Goal: Find specific page/section: Find specific page/section

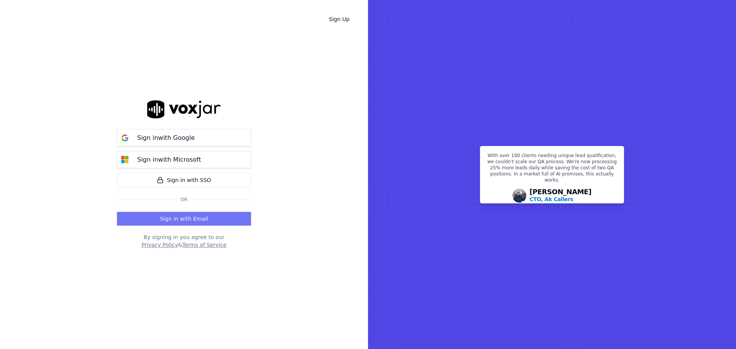
click at [163, 223] on button "Sign in with Email" at bounding box center [184, 219] width 134 height 14
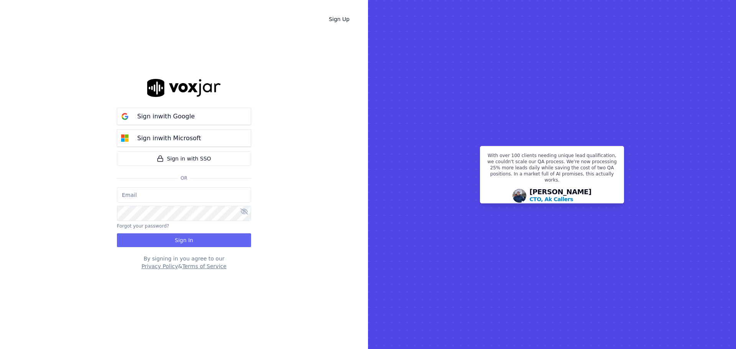
type input "[EMAIL_ADDRESS][DOMAIN_NAME]"
click at [175, 235] on button "Sign In" at bounding box center [184, 241] width 134 height 14
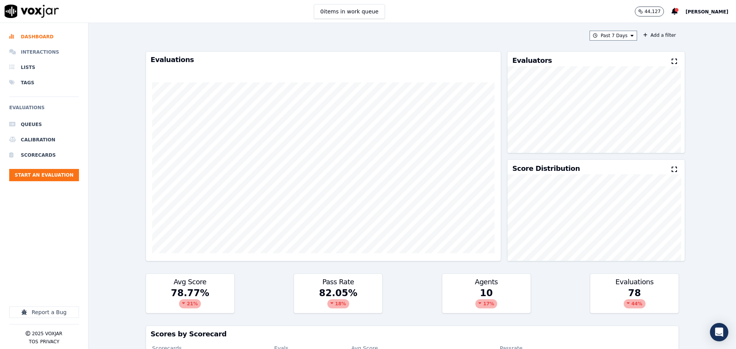
click at [54, 49] on li "Interactions" at bounding box center [44, 51] width 70 height 15
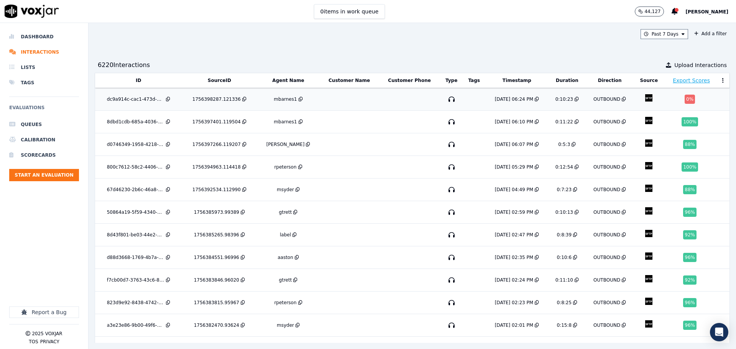
click at [348, 103] on td at bounding box center [349, 99] width 59 height 23
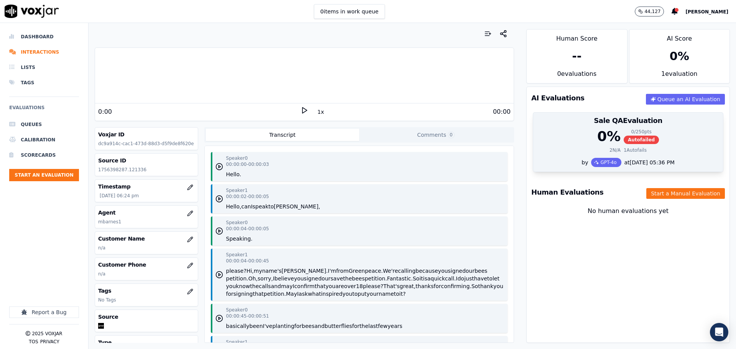
click at [624, 122] on h3 "Sale QA Evaluation" at bounding box center [628, 120] width 181 height 7
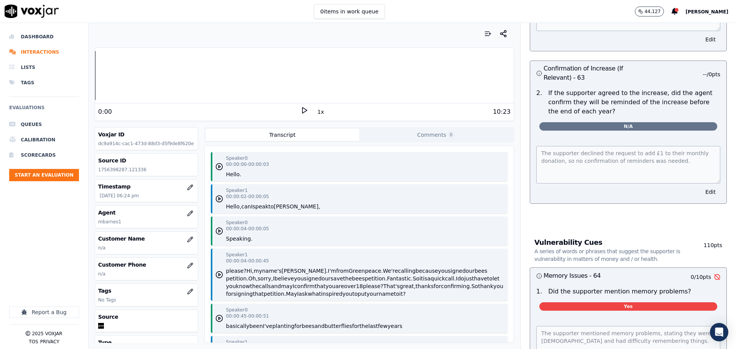
scroll to position [1925, 0]
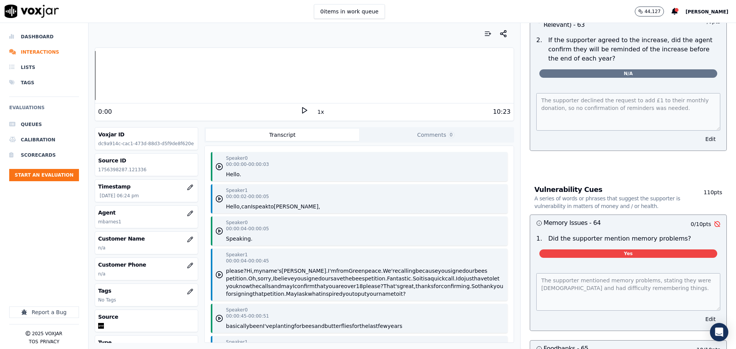
click at [330, 227] on div "Speaker 0 00:00:04 - 00:00:05 Speaking." at bounding box center [359, 231] width 297 height 29
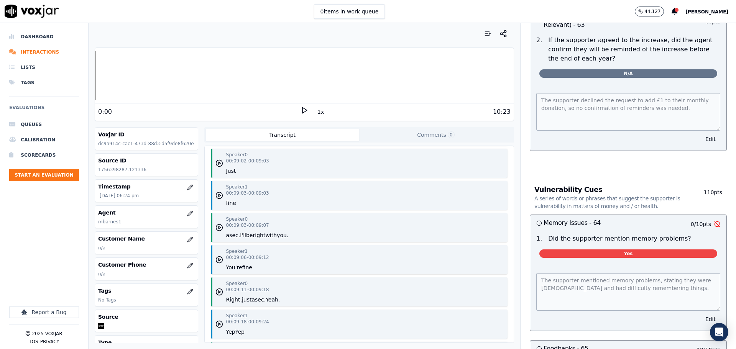
scroll to position [2206, 0]
